Goal: Information Seeking & Learning: Understand process/instructions

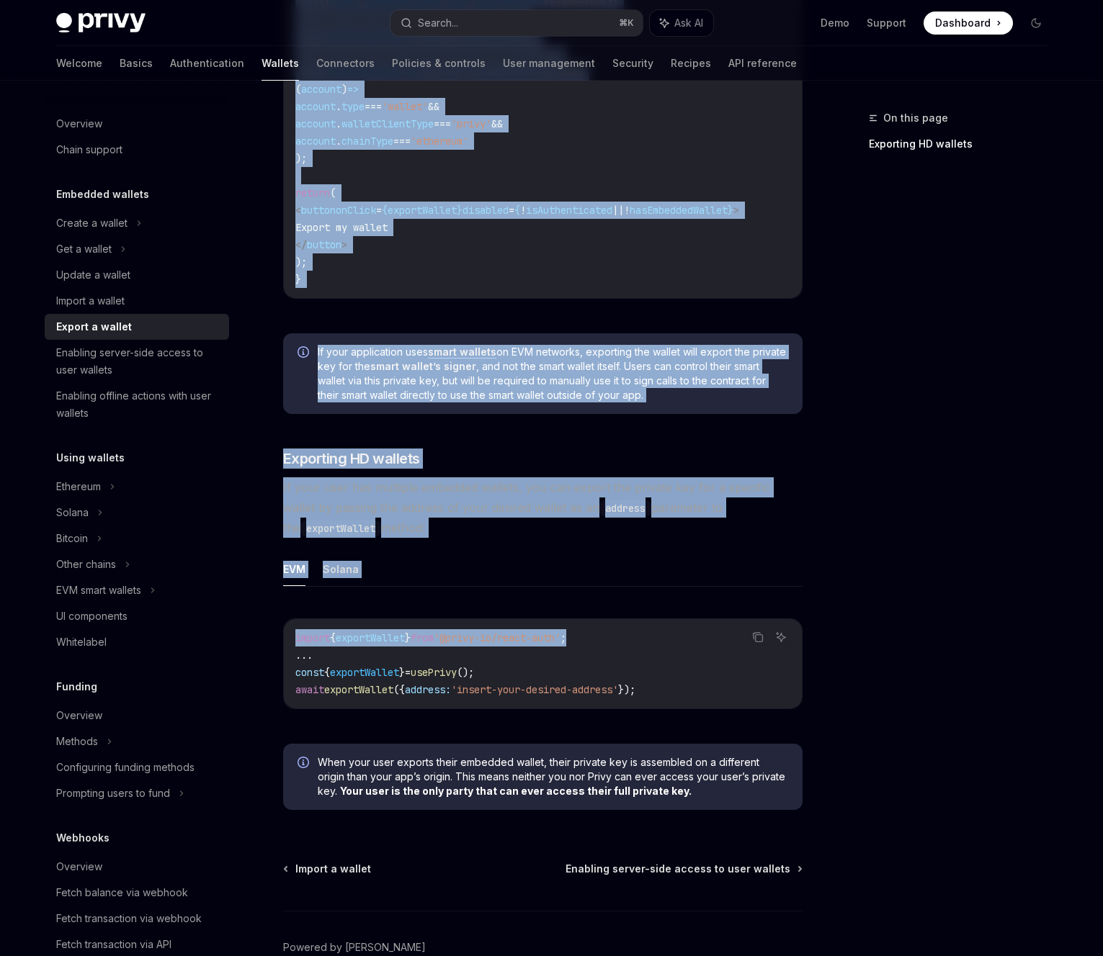
scroll to position [922, 0]
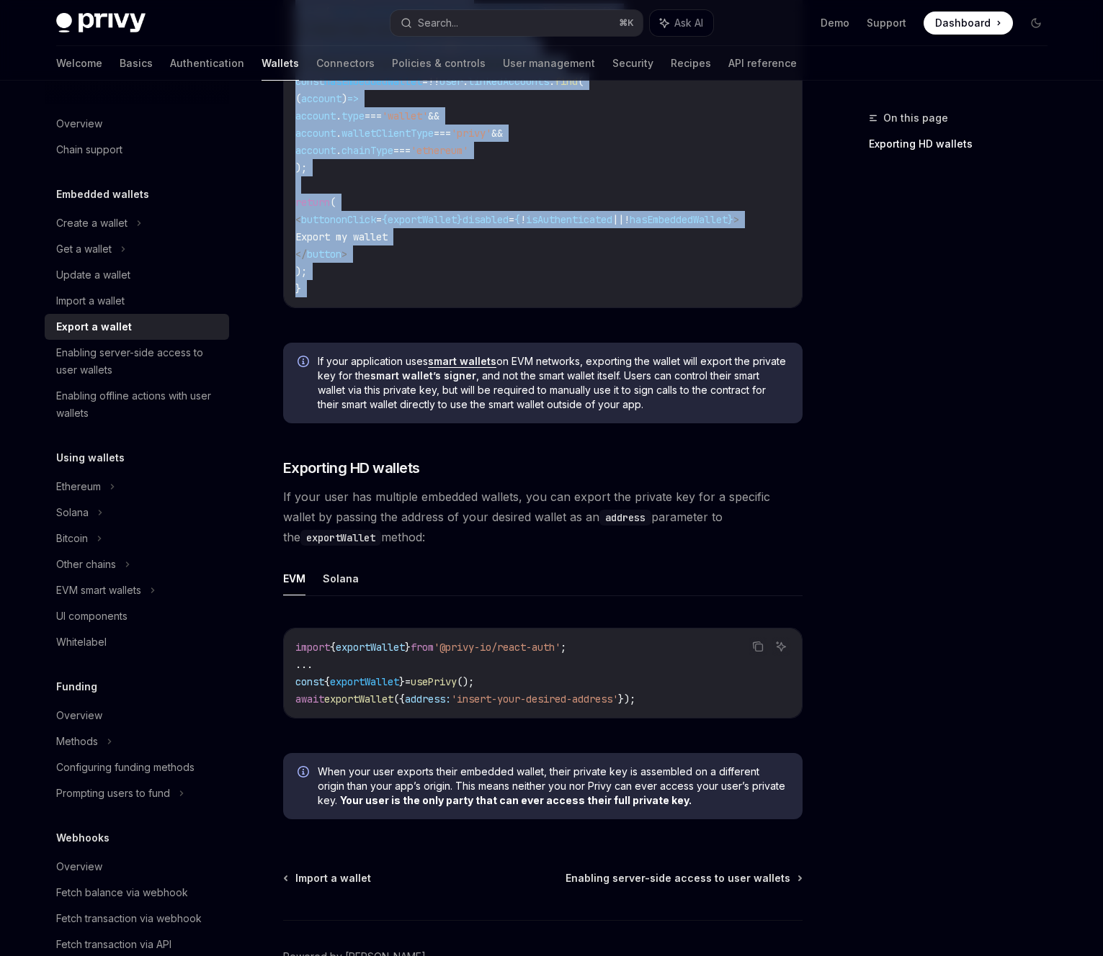
drag, startPoint x: 277, startPoint y: 143, endPoint x: 638, endPoint y: 339, distance: 410.6
click at [638, 339] on div "Embedded wallets Export a wallet OpenAI Open in ChatGPT OpenAI Open in ChatGPT …" at bounding box center [407, 116] width 795 height 1857
copy div "Loremi d sitame ConsEC Adip el SeddOEI TempOR Inci ut LaboREE Dolor magnaal eni…"
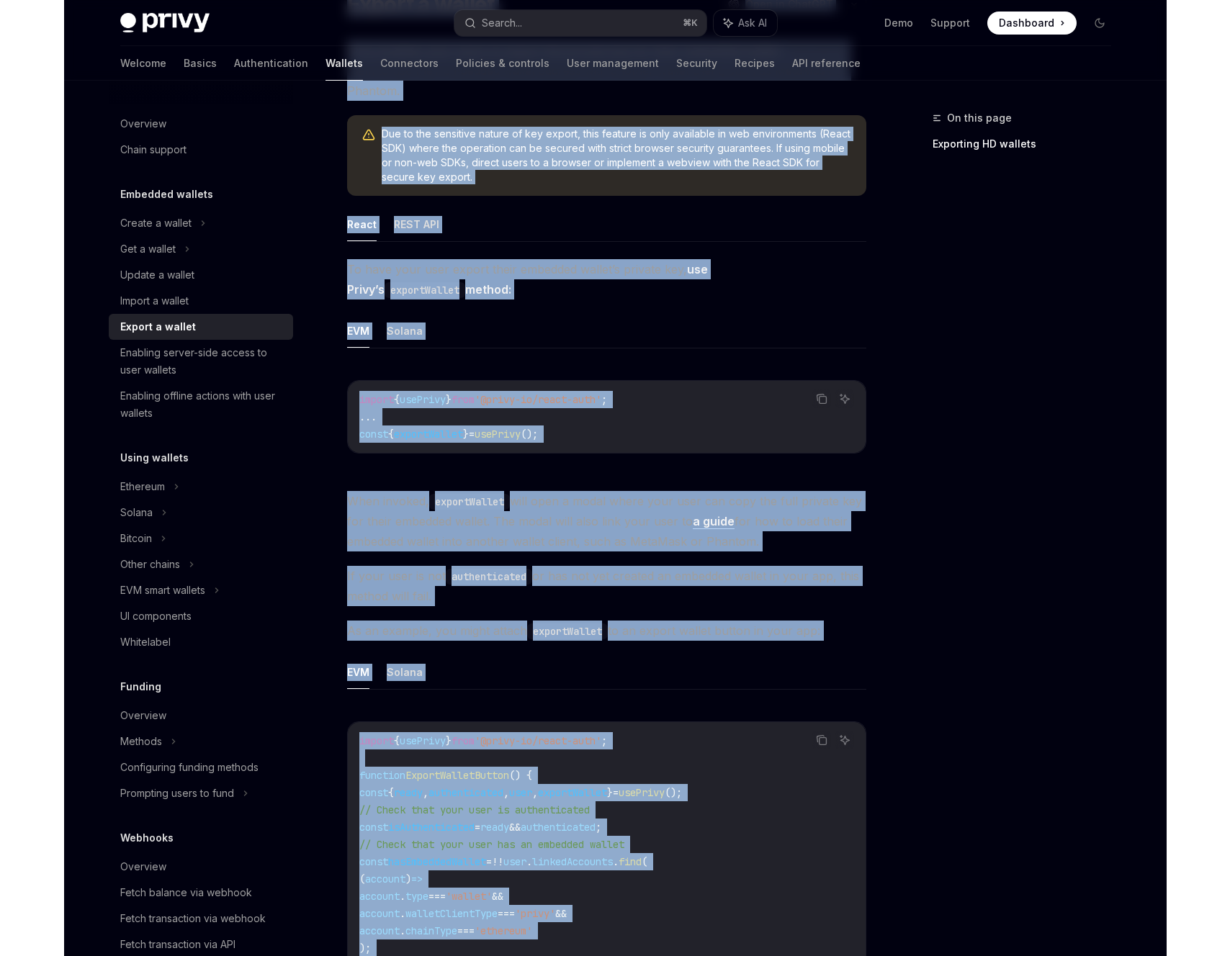
scroll to position [0, 0]
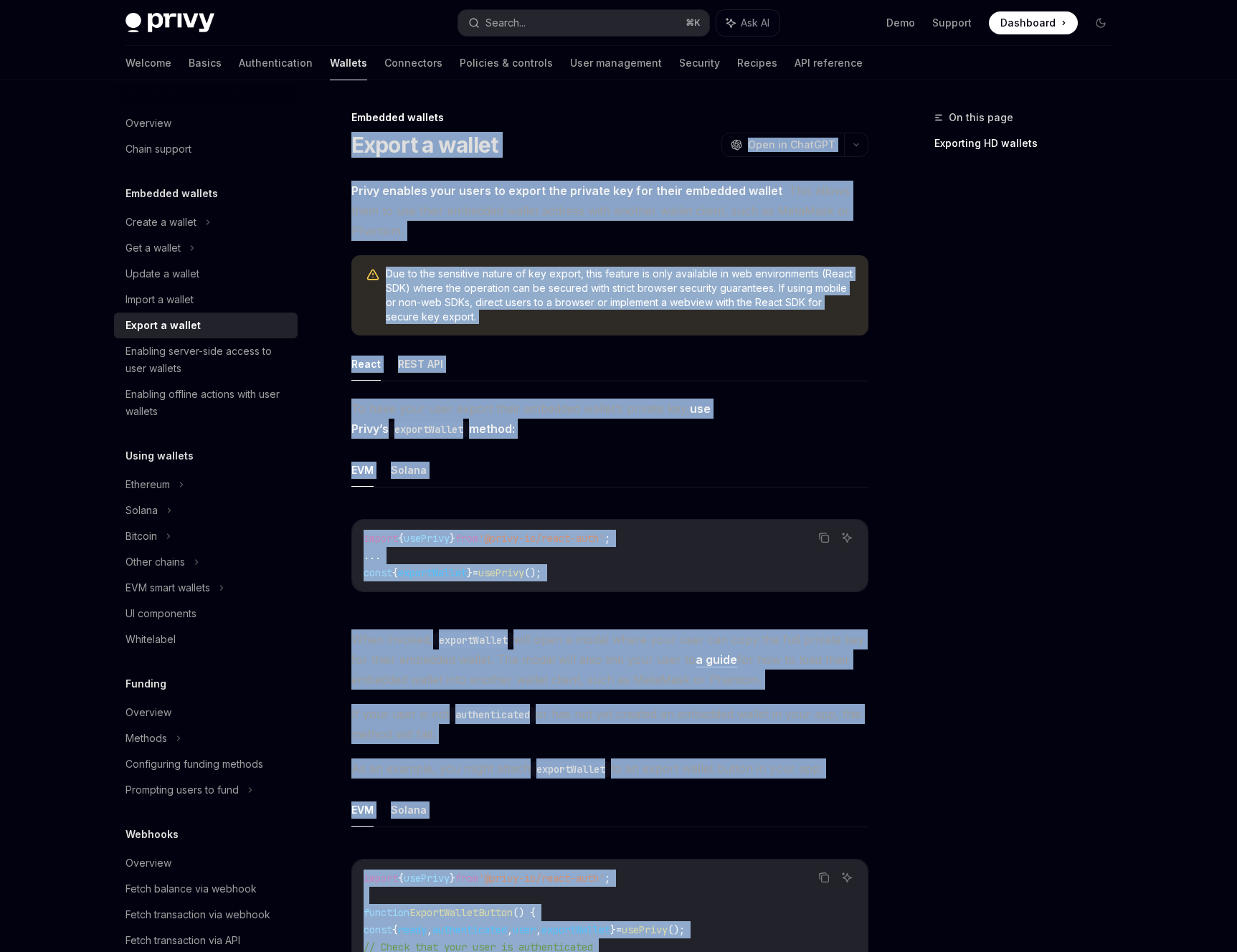
type textarea "*"
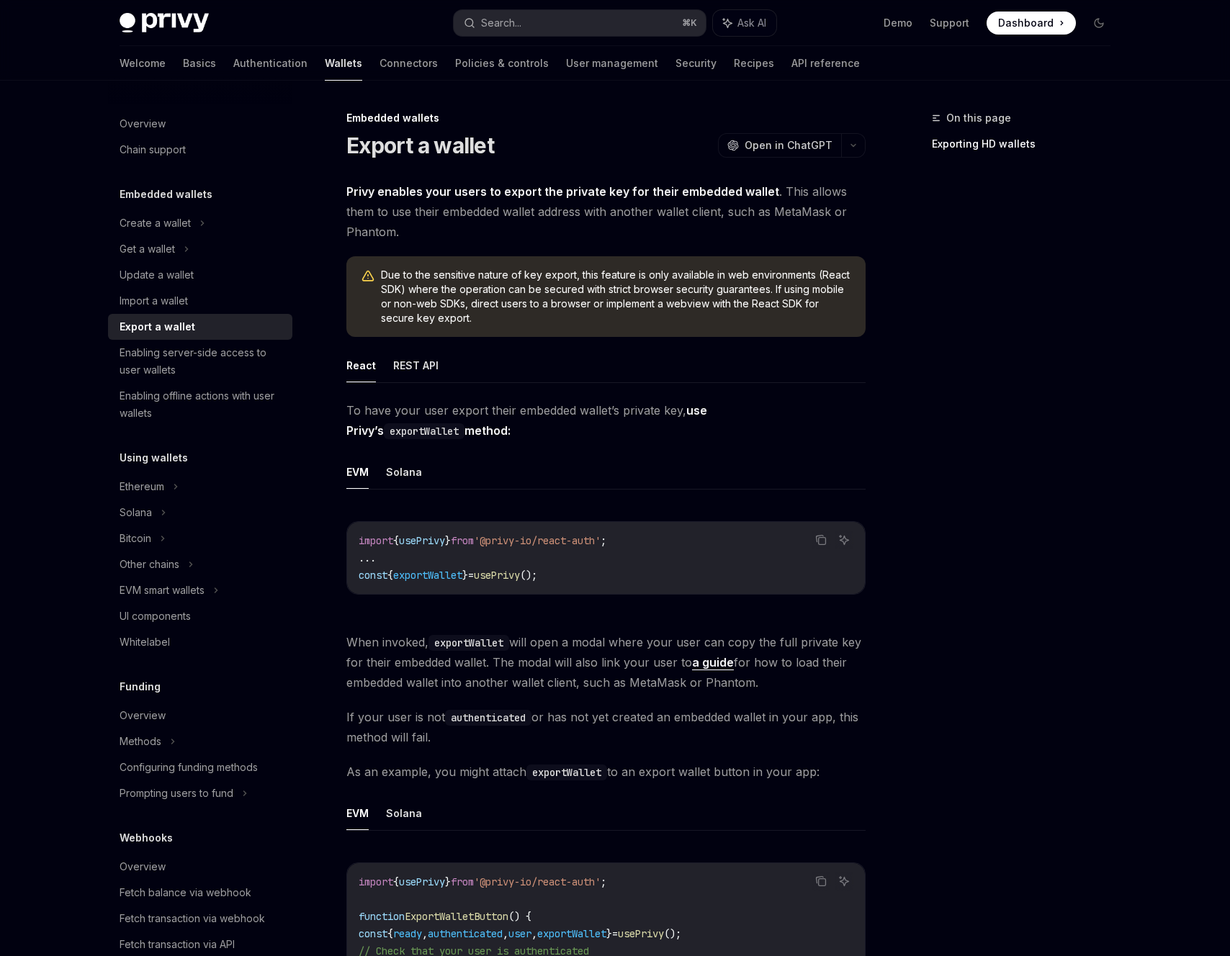
click at [943, 333] on div "On this page Exporting HD wallets" at bounding box center [1012, 532] width 219 height 847
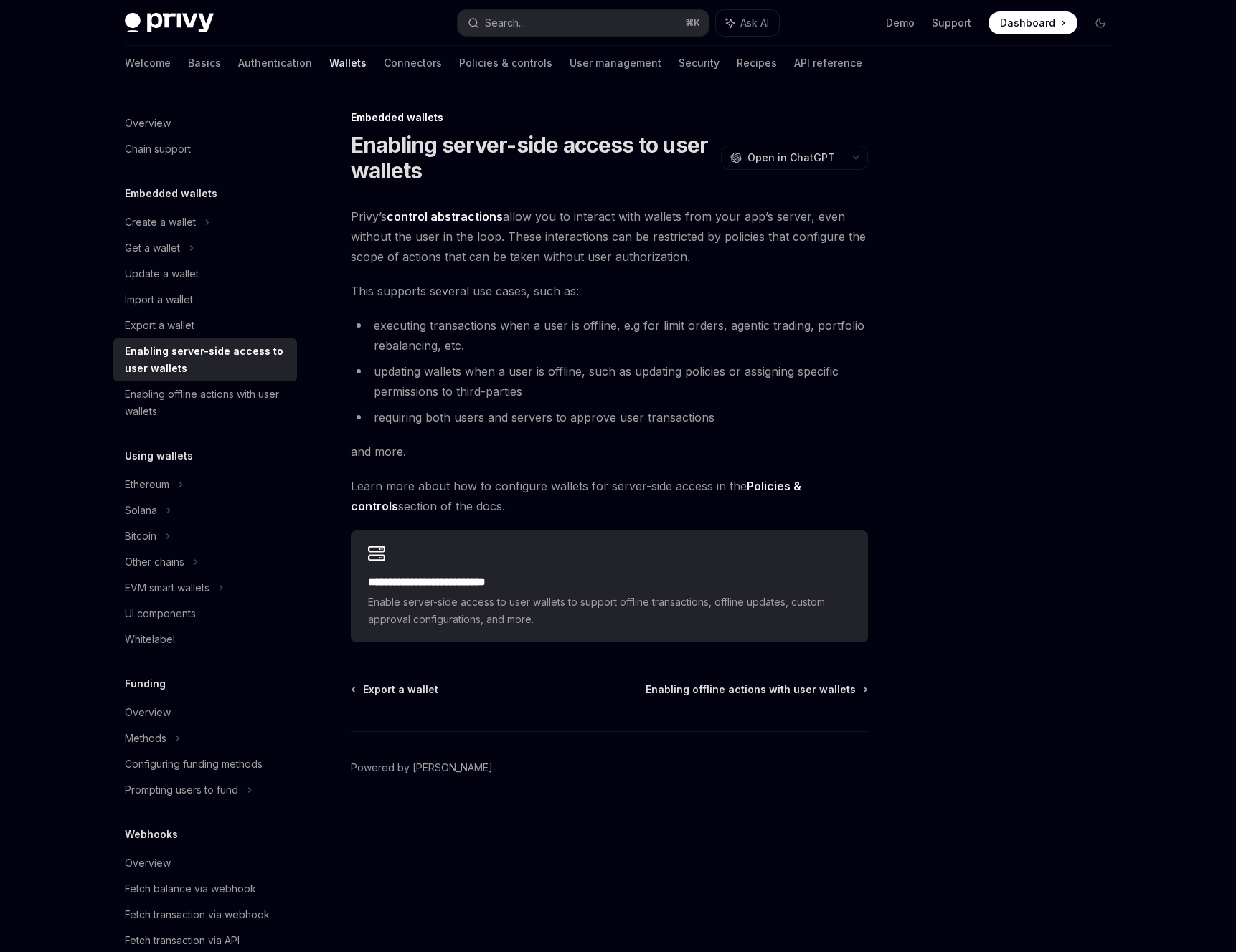
click at [790, 491] on strong "Policies & controls" at bounding box center [576, 496] width 450 height 35
click at [801, 482] on strong "Policies & controls" at bounding box center [576, 496] width 450 height 35
click at [801, 484] on strong "Policies & controls" at bounding box center [576, 496] width 450 height 35
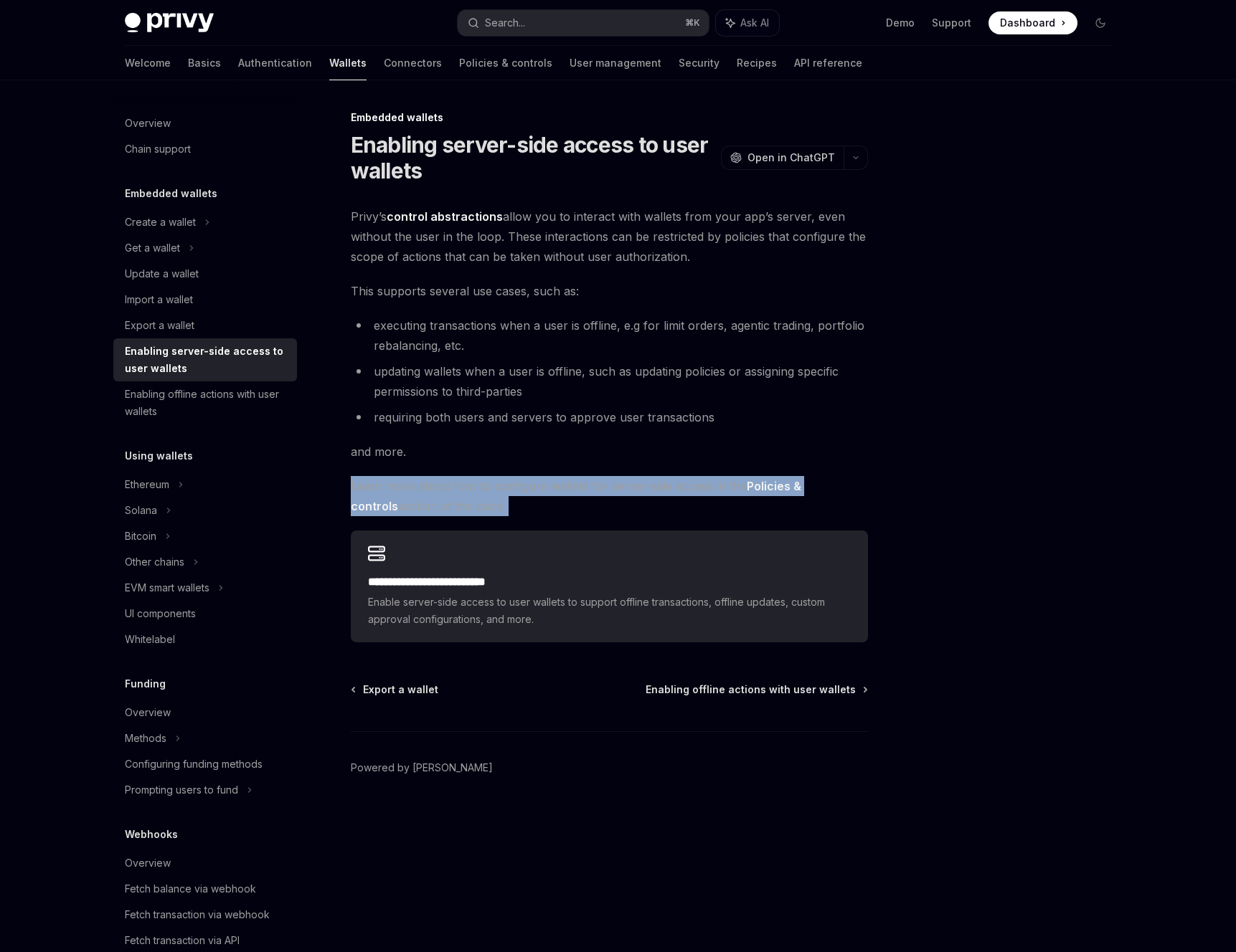
click at [801, 484] on strong "Policies & controls" at bounding box center [576, 496] width 450 height 35
click at [765, 483] on strong "Policies & controls" at bounding box center [576, 496] width 450 height 35
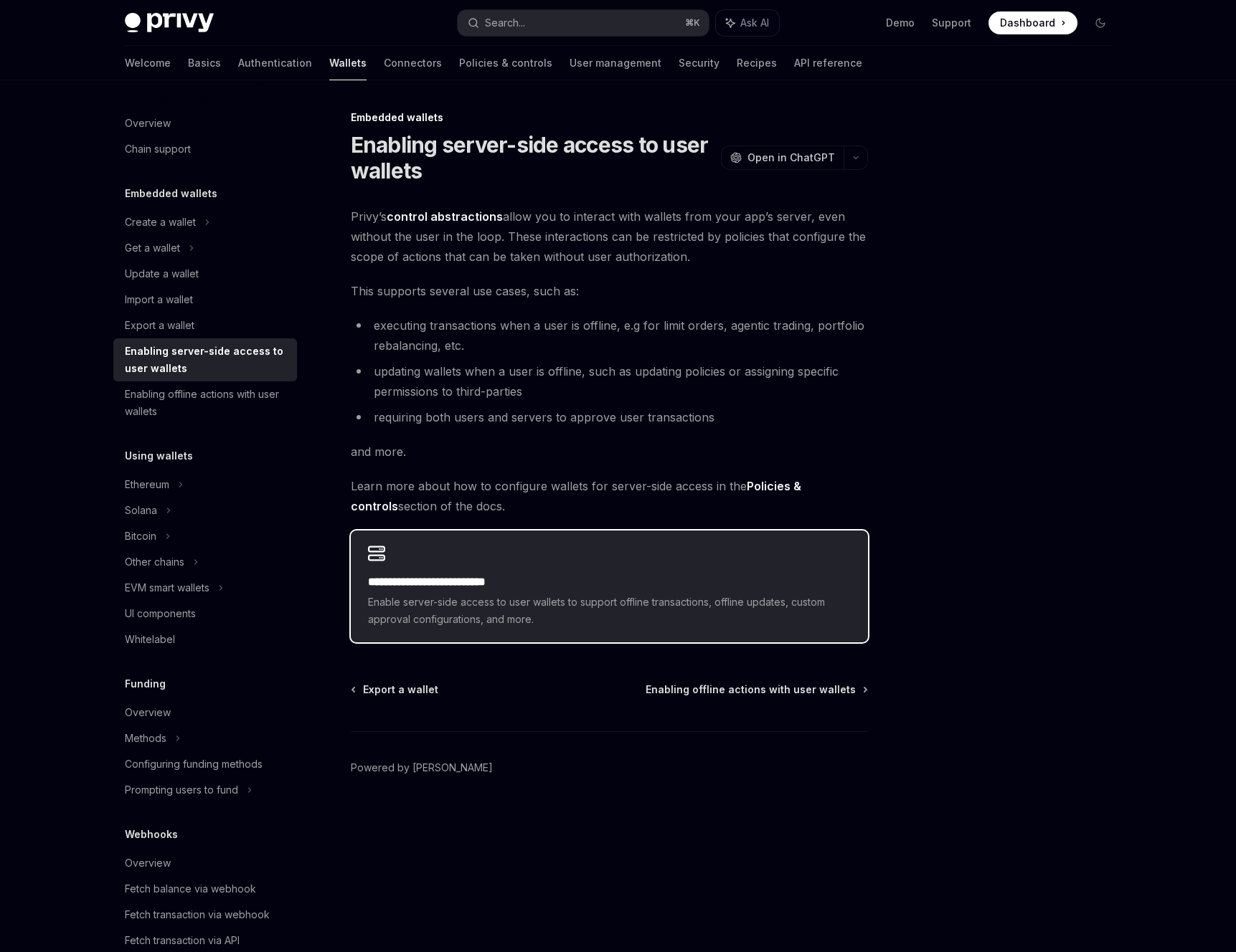
click at [693, 562] on div "**********" at bounding box center [609, 587] width 517 height 112
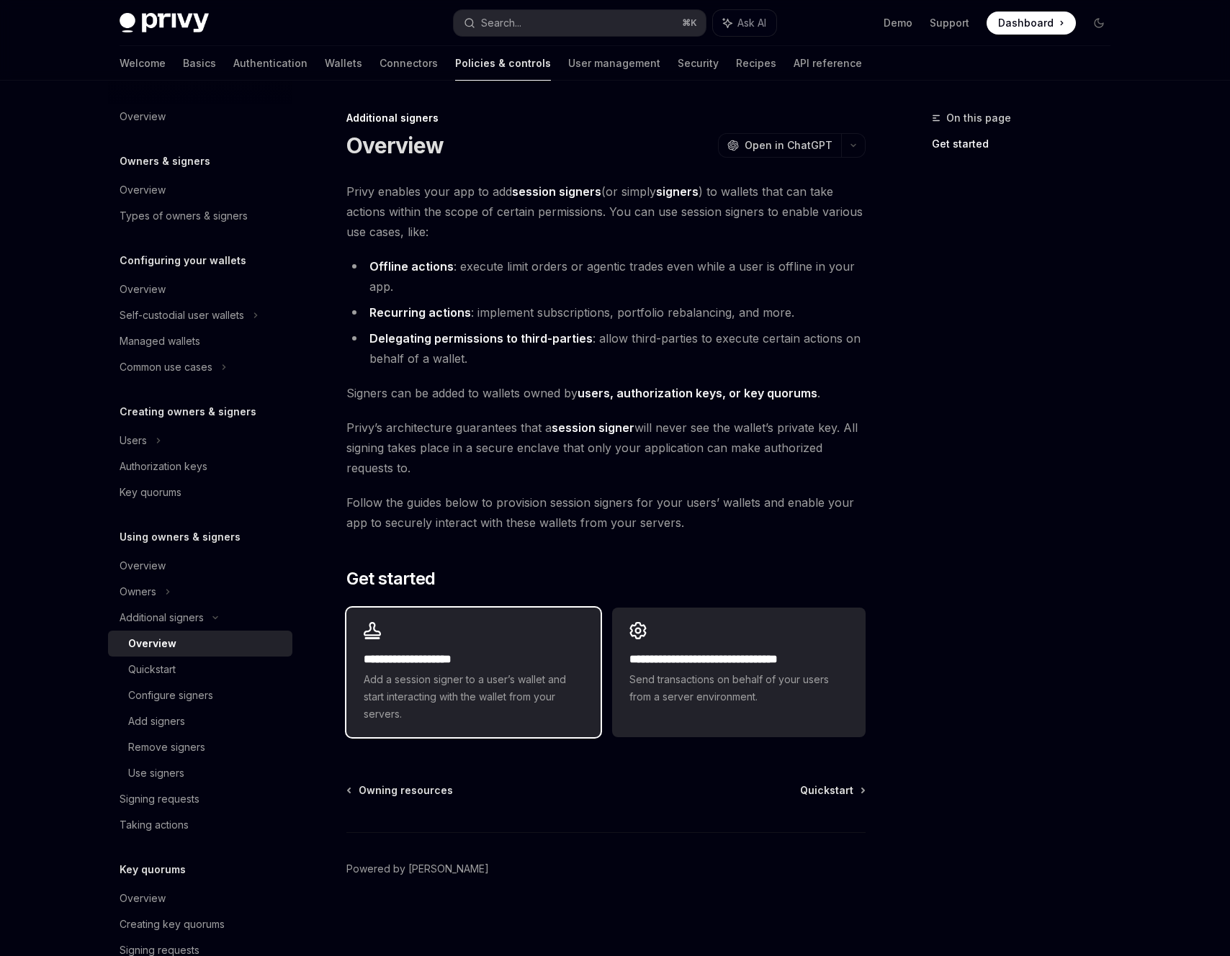
click at [526, 622] on div "**********" at bounding box center [473, 673] width 254 height 130
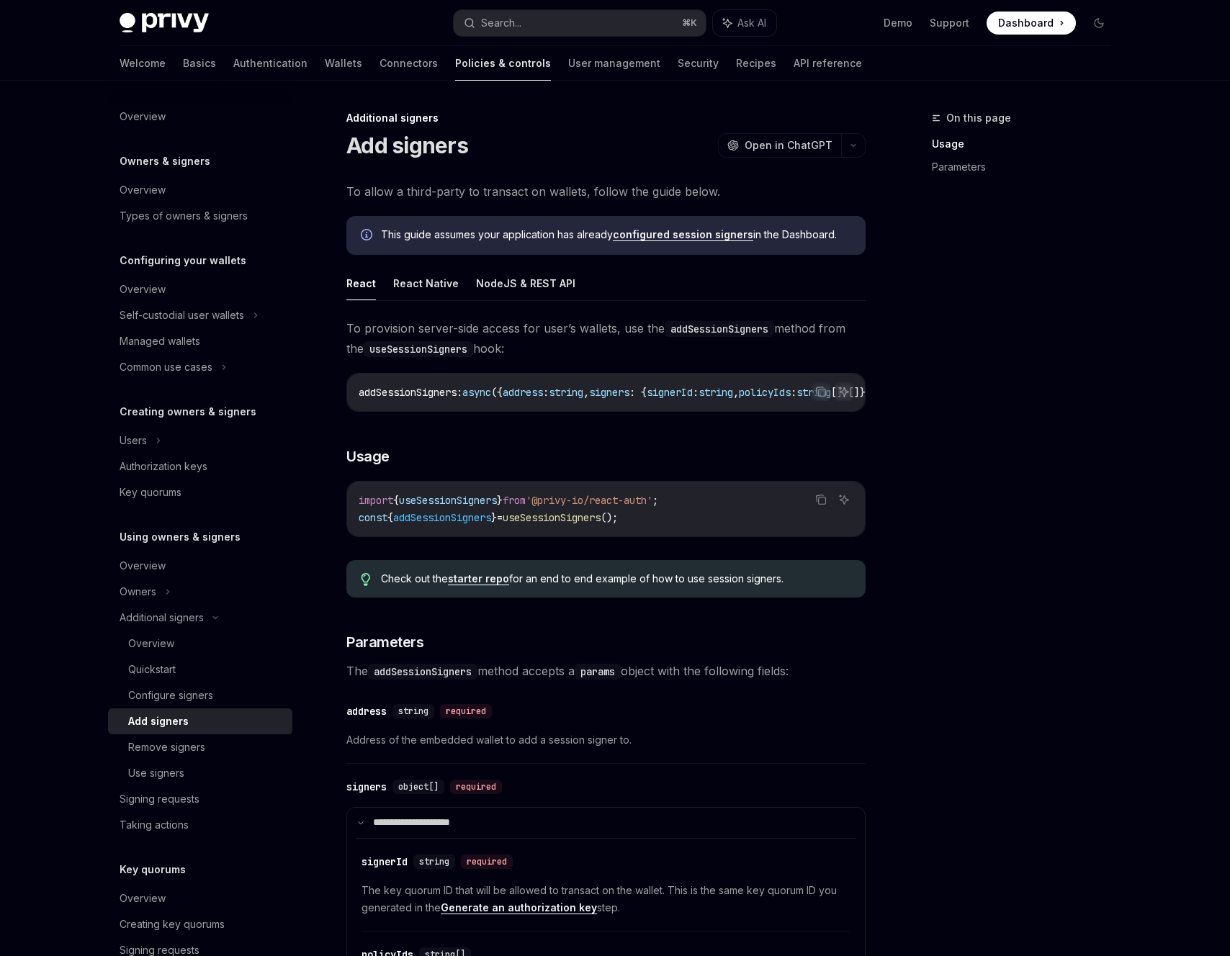
click at [705, 233] on link "configured session signers" at bounding box center [683, 234] width 140 height 13
type textarea "*"
